Goal: Information Seeking & Learning: Learn about a topic

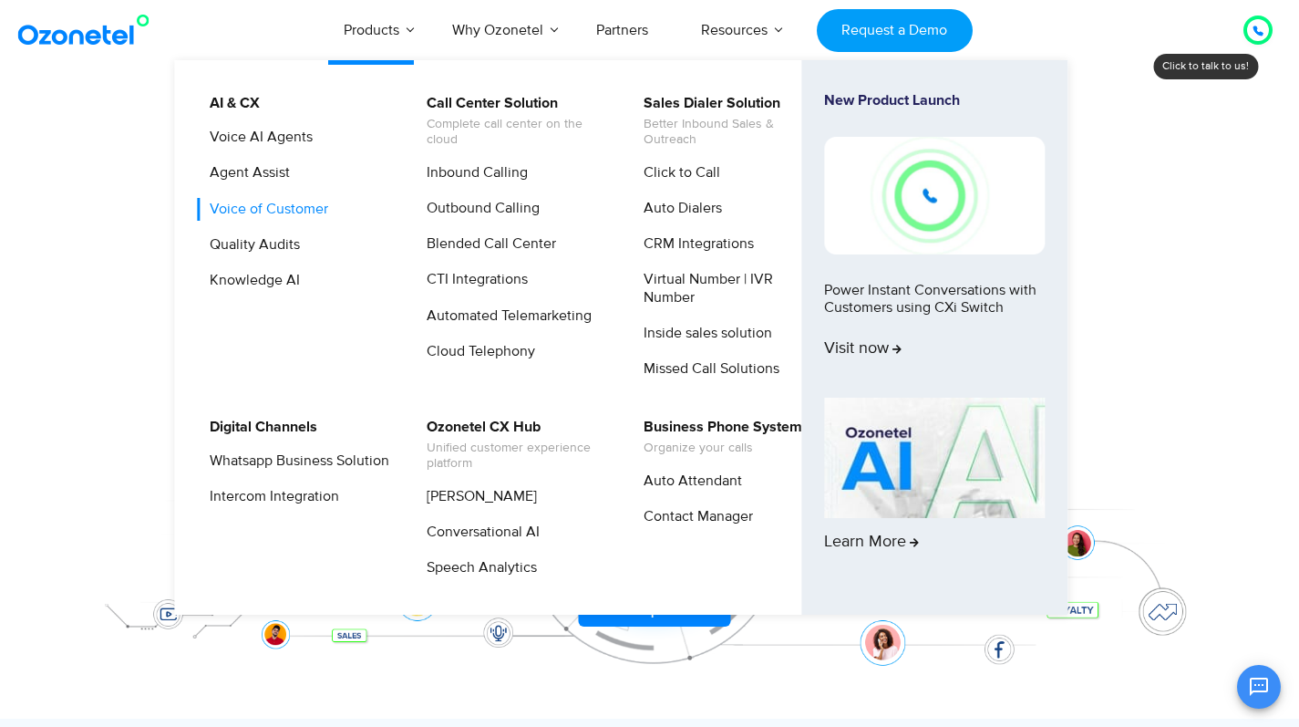
click at [267, 209] on link "Voice of Customer" at bounding box center [264, 209] width 133 height 23
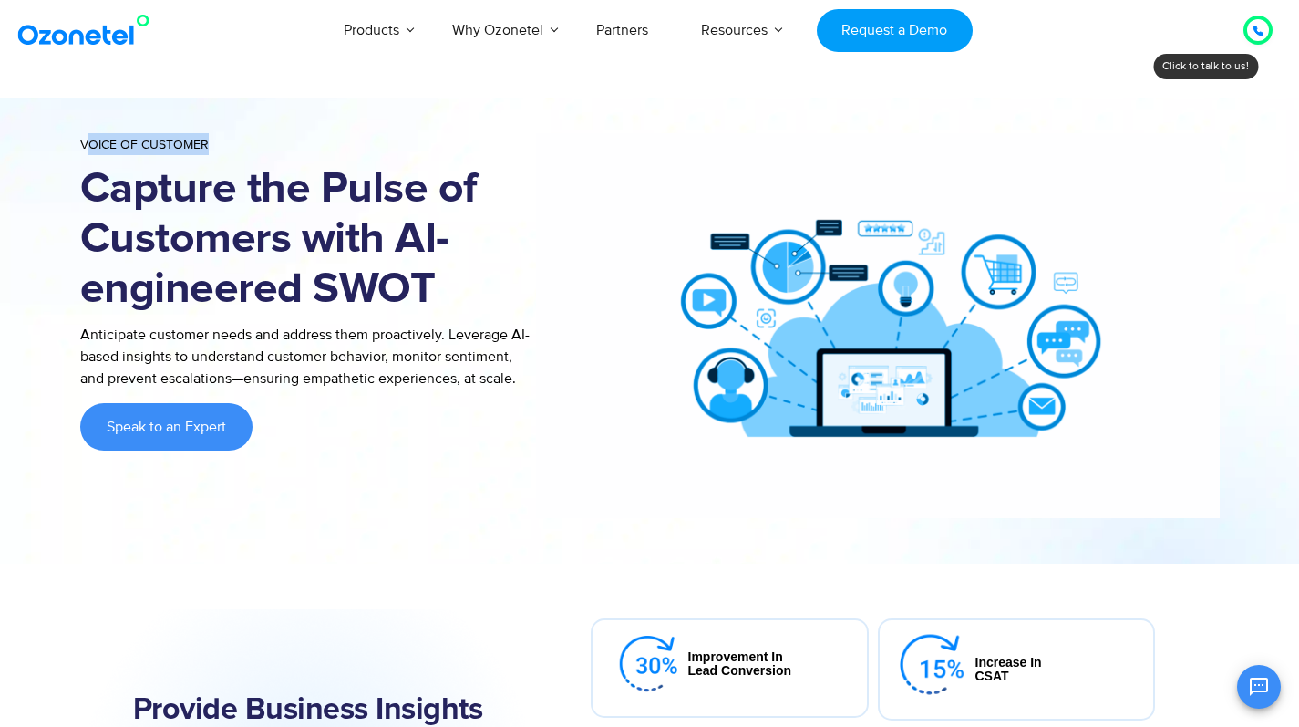
drag, startPoint x: 84, startPoint y: 145, endPoint x: 208, endPoint y: 147, distance: 124.0
click at [208, 147] on div "Voice of Customer" at bounding box center [308, 146] width 456 height 26
drag, startPoint x: 208, startPoint y: 147, endPoint x: 61, endPoint y: 144, distance: 146.8
click at [61, 144] on section "Voice of Customer Capture the Pulse of Customers with AI-engineered SWOT Antici…" at bounding box center [649, 326] width 1299 height 476
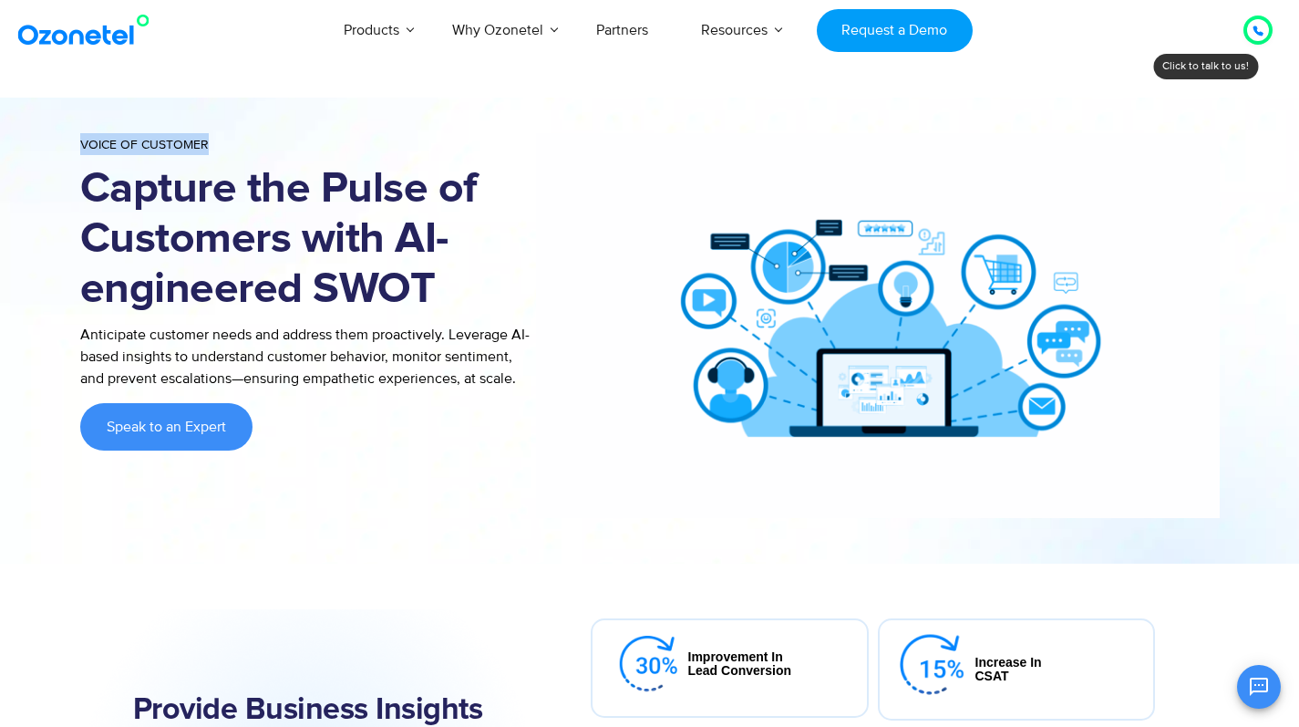
click at [61, 144] on div at bounding box center [649, 326] width 1299 height 476
click at [107, 38] on img at bounding box center [88, 30] width 148 height 33
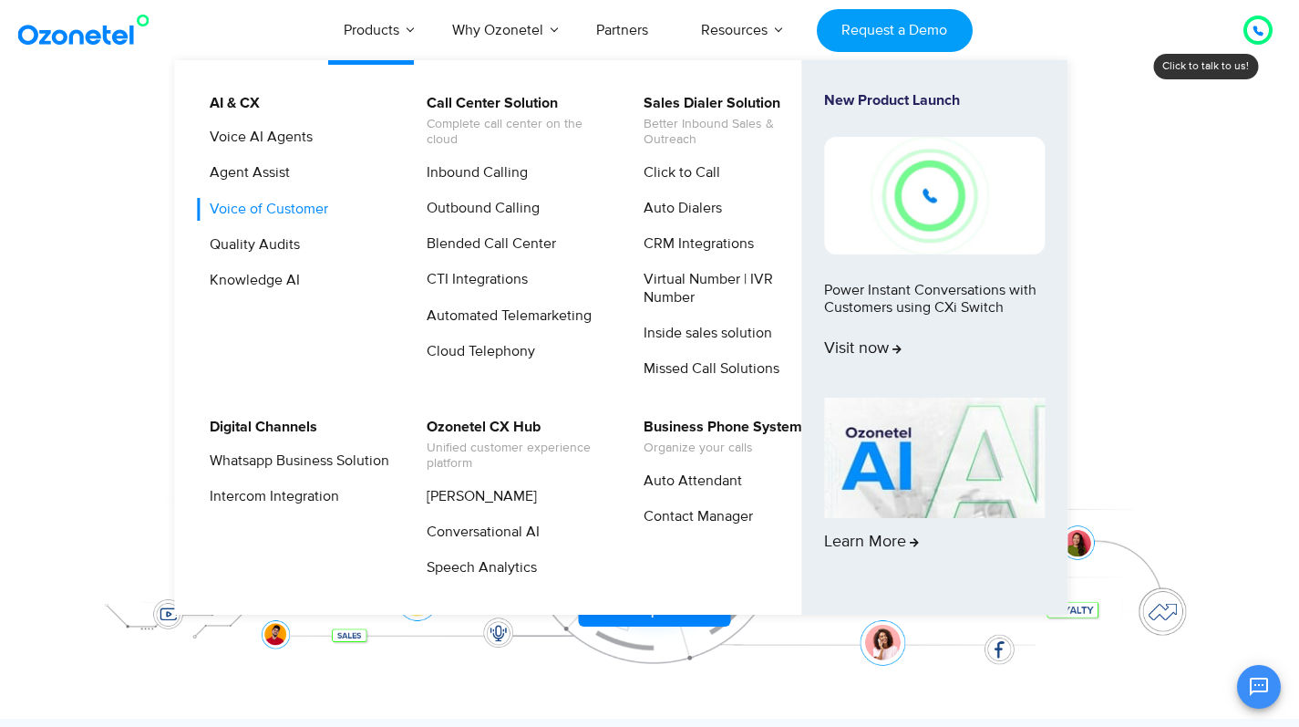
click at [276, 213] on link "Voice of Customer" at bounding box center [264, 209] width 133 height 23
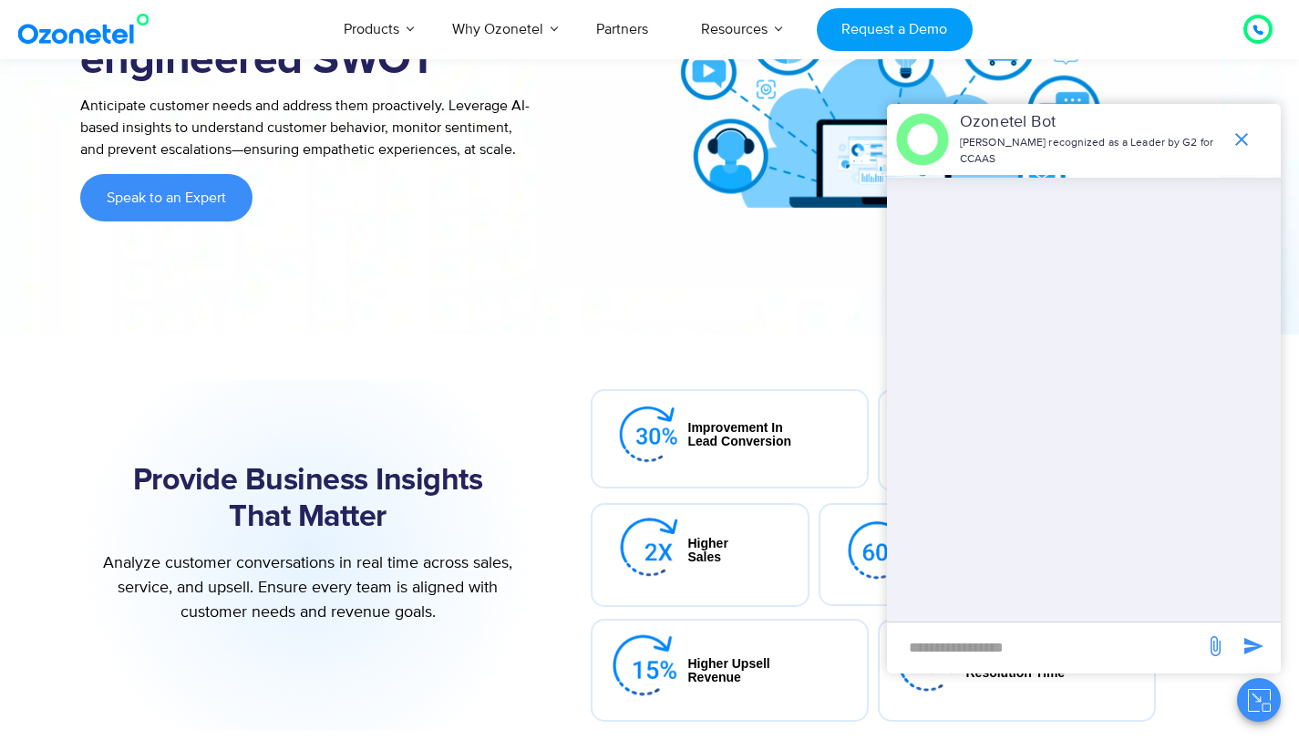
scroll to position [308, 0]
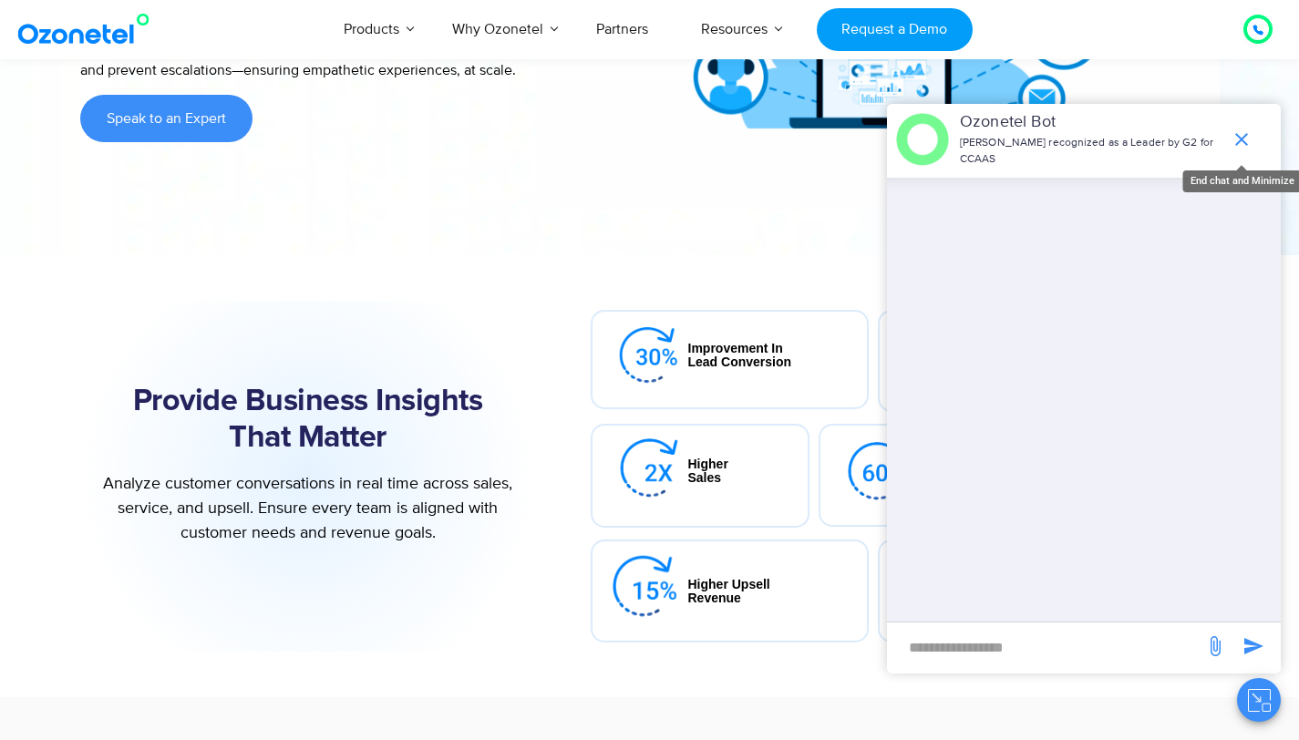
click at [1237, 140] on icon "end chat or minimize" at bounding box center [1242, 140] width 22 height 22
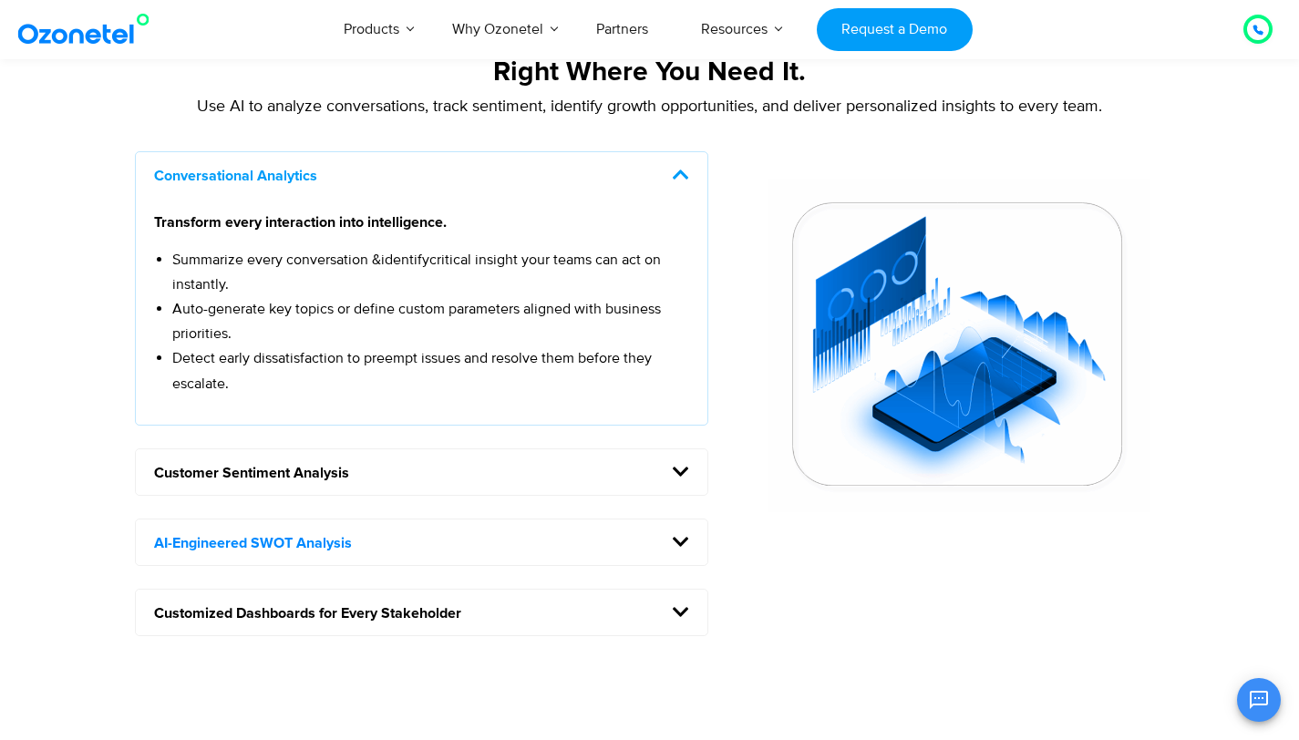
scroll to position [1517, 0]
